Goal: Book appointment/travel/reservation

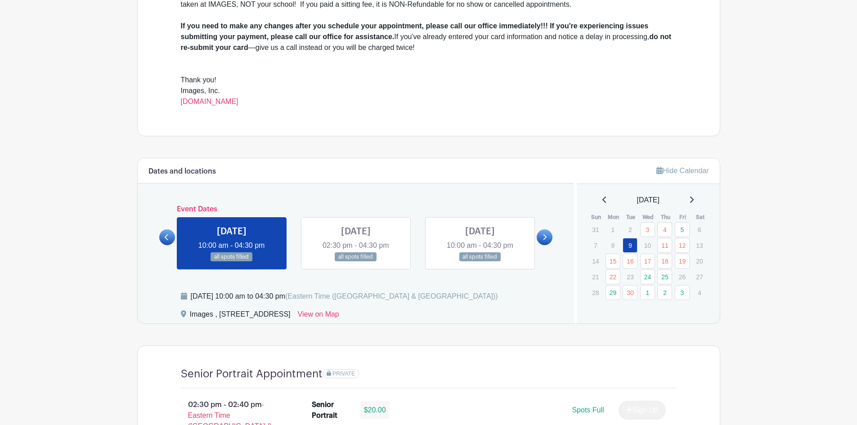
scroll to position [360, 0]
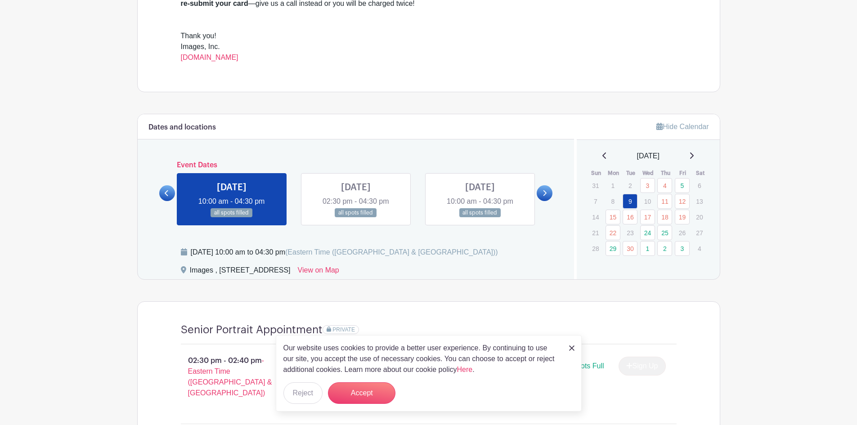
click at [694, 156] on icon at bounding box center [691, 155] width 5 height 7
click at [359, 396] on button "Accept" at bounding box center [362, 394] width 68 height 22
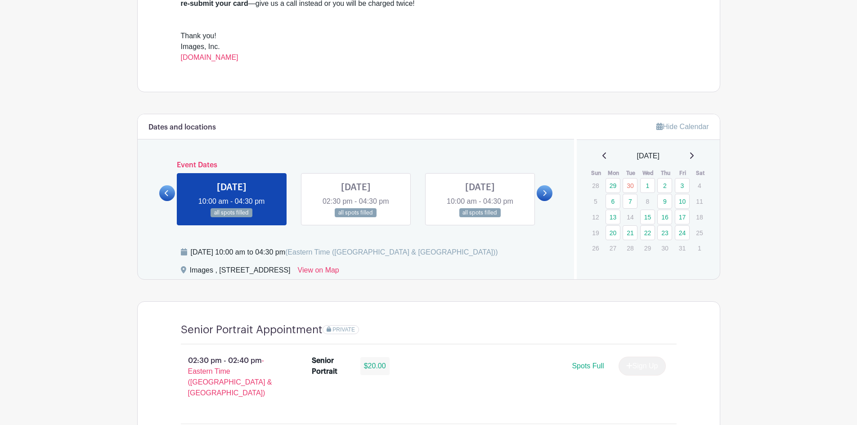
click at [694, 154] on icon at bounding box center [691, 155] width 5 height 7
click at [603, 157] on icon at bounding box center [605, 155] width 5 height 7
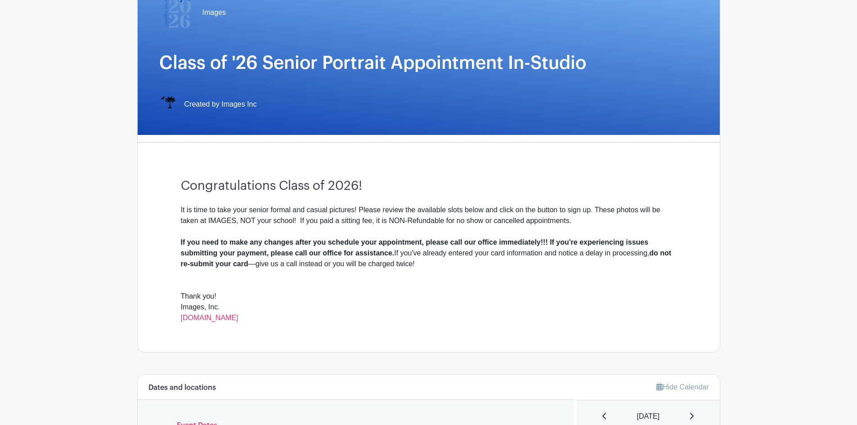
scroll to position [315, 0]
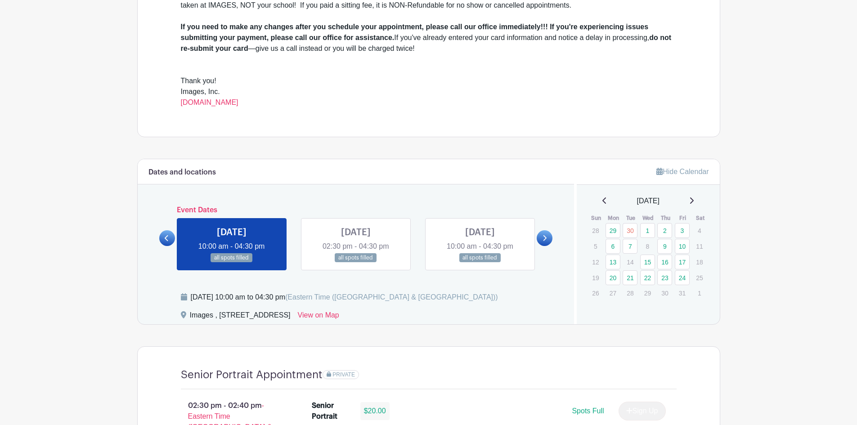
click at [603, 201] on icon at bounding box center [605, 200] width 5 height 7
click at [603, 200] on icon at bounding box center [605, 200] width 5 height 7
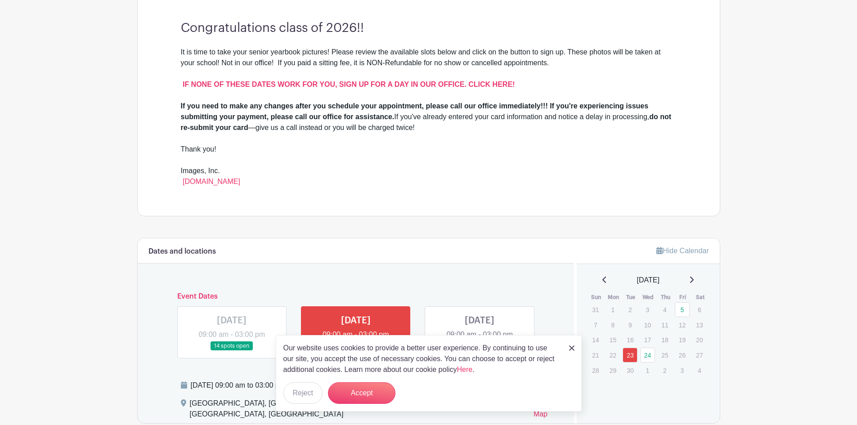
scroll to position [180, 0]
